Goal: Information Seeking & Learning: Learn about a topic

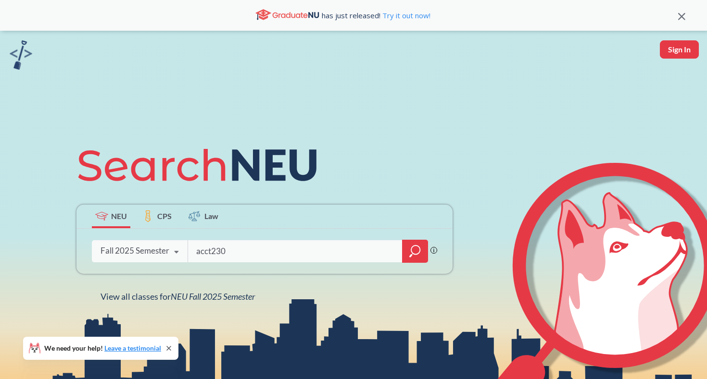
type input "acct2301"
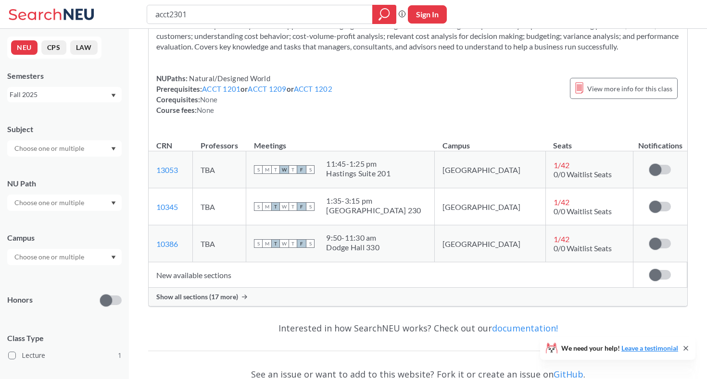
scroll to position [84, 0]
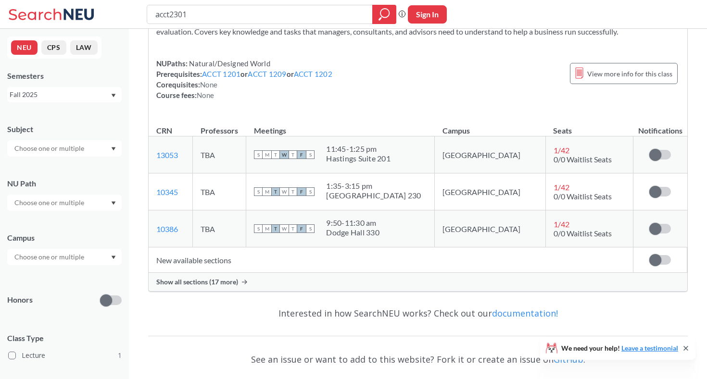
click at [205, 300] on div "Interested in how SearchNEU works? Check out our documentation!" at bounding box center [417, 313] width 539 height 28
click at [202, 290] on div "Show all sections (17 more)" at bounding box center [418, 282] width 538 height 18
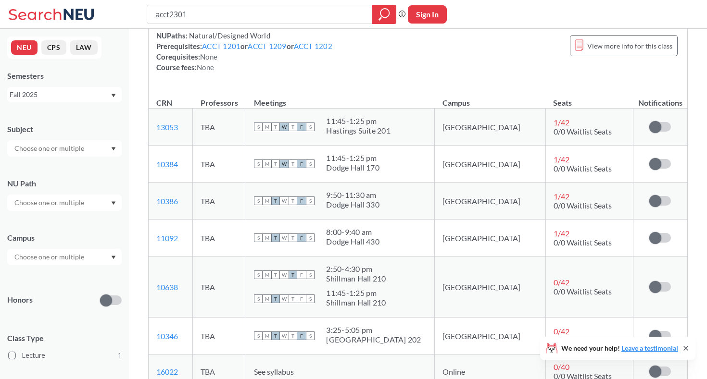
scroll to position [113, 0]
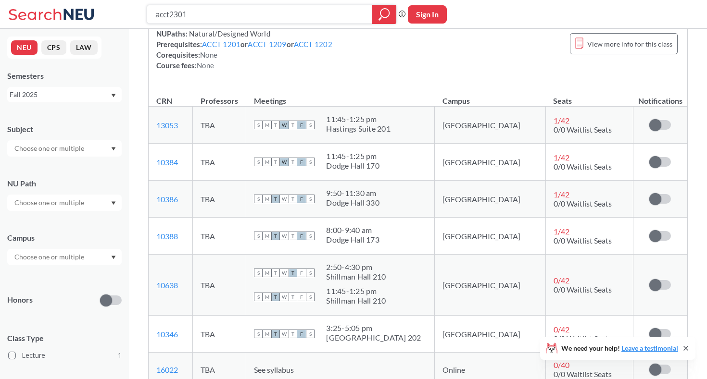
click at [333, 16] on input "acct2301" at bounding box center [259, 14] width 211 height 16
type input "ds4200"
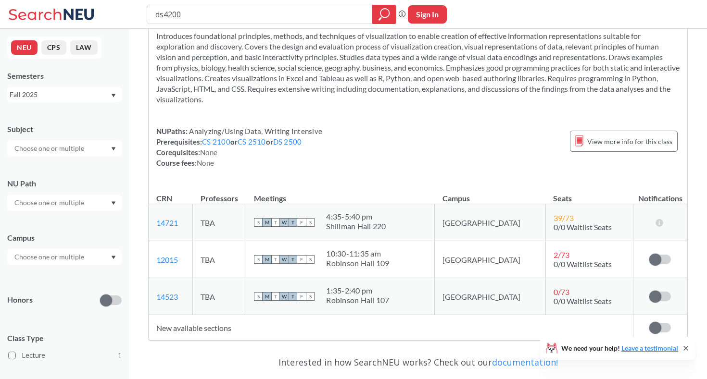
scroll to position [47, 0]
click at [337, 25] on div "ds4200 Phrase search guarantees the exact search appears in the results. Ex. If…" at bounding box center [353, 14] width 707 height 29
drag, startPoint x: 326, startPoint y: 12, endPoint x: 142, endPoint y: 12, distance: 184.1
click at [142, 14] on div "ds4200 Phrase search guarantees the exact search appears in the results. Ex. If…" at bounding box center [353, 14] width 707 height 29
type input "mism2301"
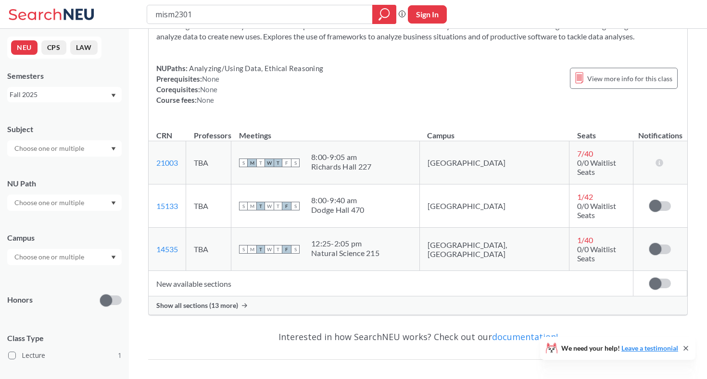
scroll to position [109, 0]
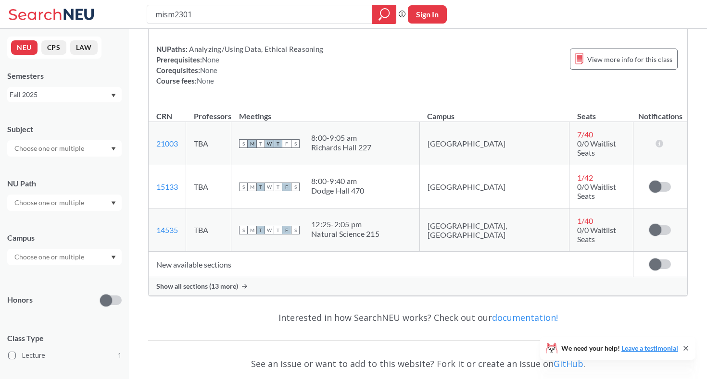
click at [213, 257] on td "New available sections" at bounding box center [391, 264] width 485 height 25
click at [218, 277] on div "Show all sections (13 more)" at bounding box center [418, 286] width 538 height 18
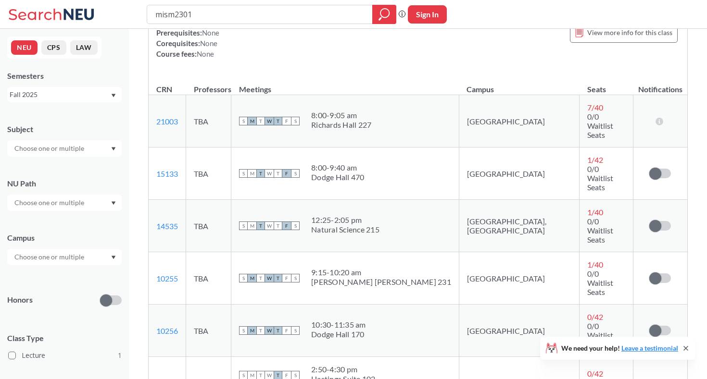
scroll to position [143, 0]
